Goal: Check status: Check status

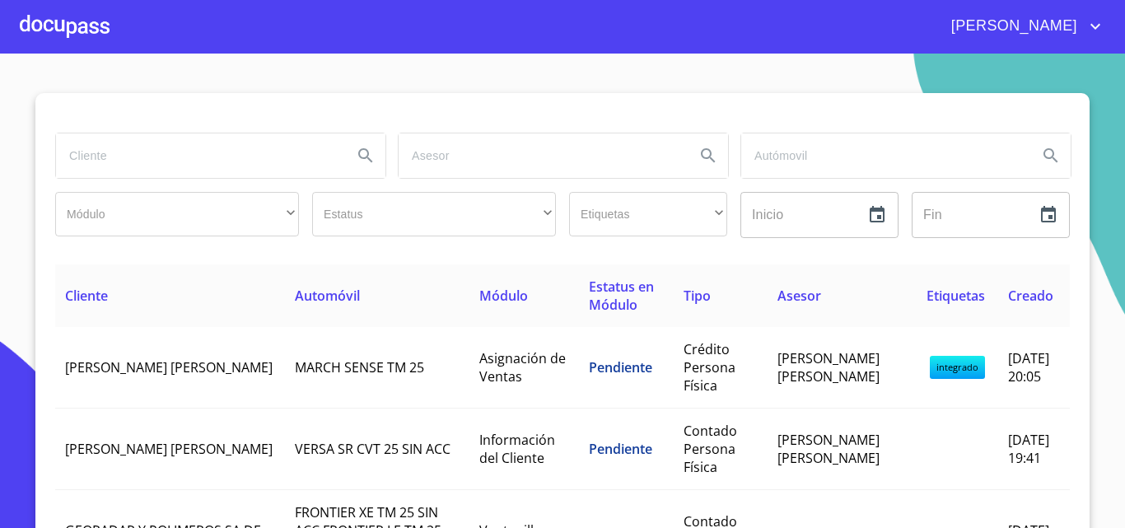
click at [124, 147] on input "search" at bounding box center [197, 155] width 283 height 44
type input "[PERSON_NAME]"
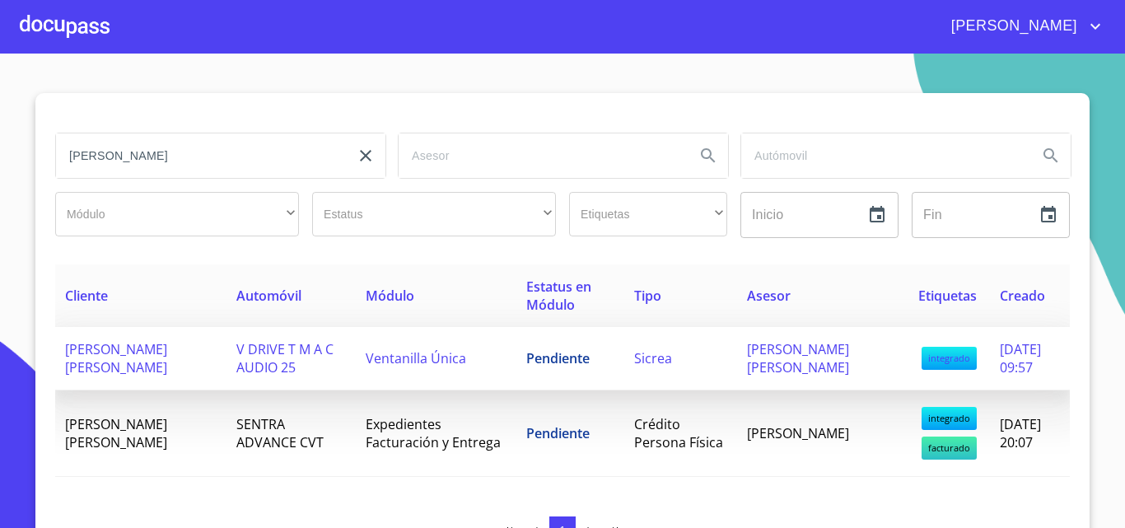
click at [147, 351] on span "[PERSON_NAME] [PERSON_NAME]" at bounding box center [116, 358] width 102 height 36
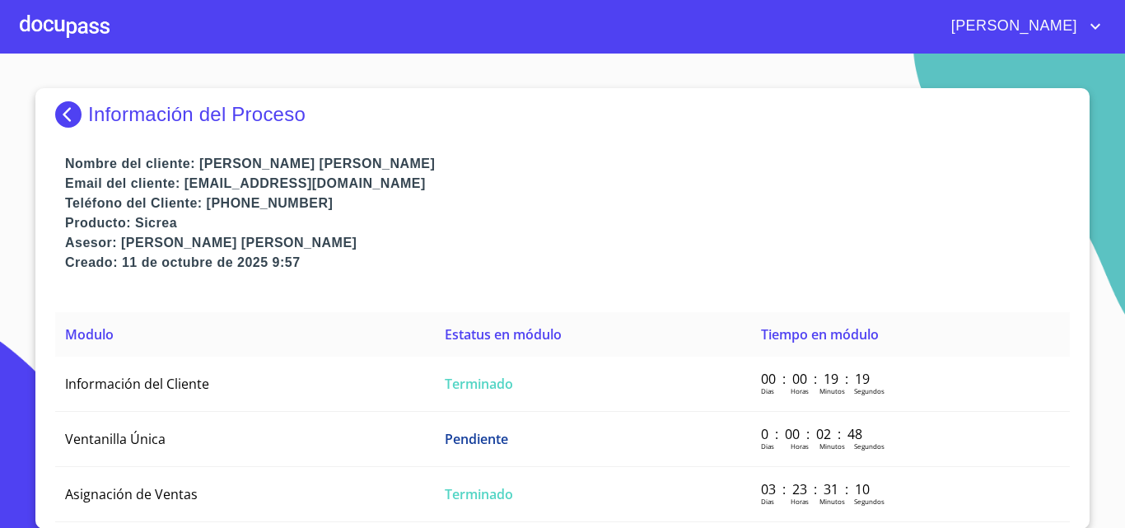
scroll to position [6, 0]
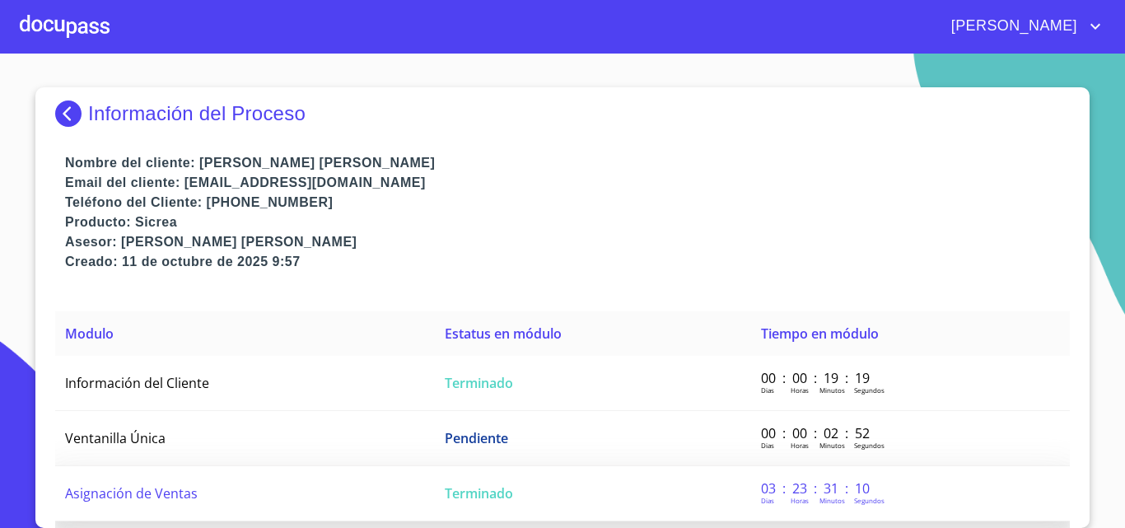
click at [129, 504] on td "Asignación de Ventas" at bounding box center [245, 493] width 380 height 55
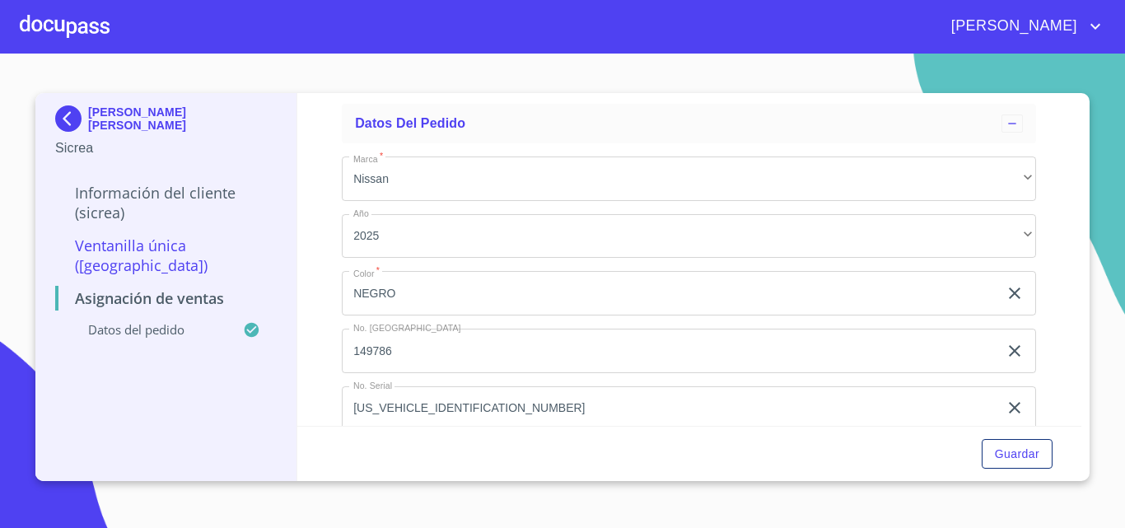
scroll to position [112, 0]
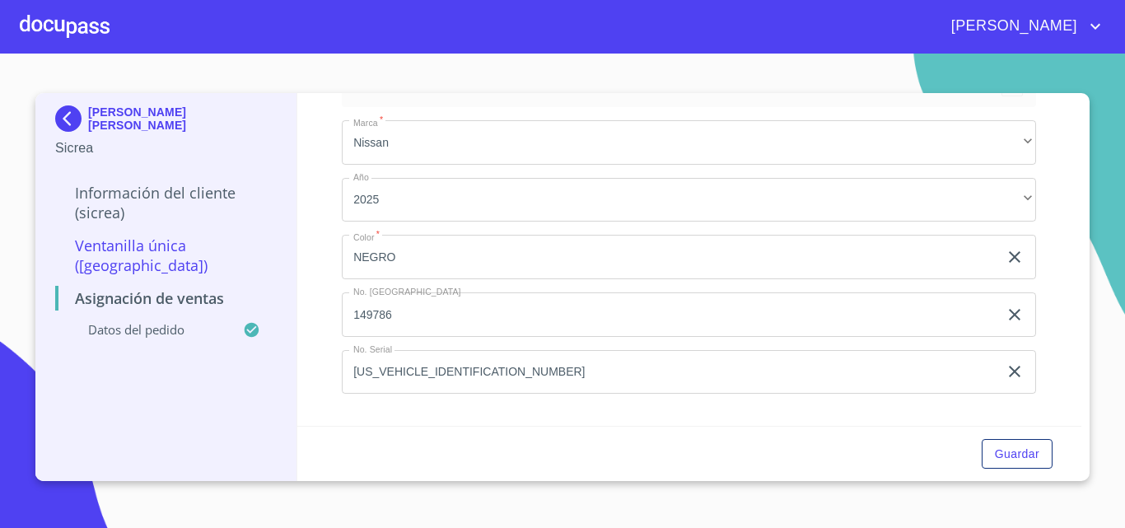
click at [42, 15] on div at bounding box center [65, 26] width 90 height 53
